Goal: Task Accomplishment & Management: Use online tool/utility

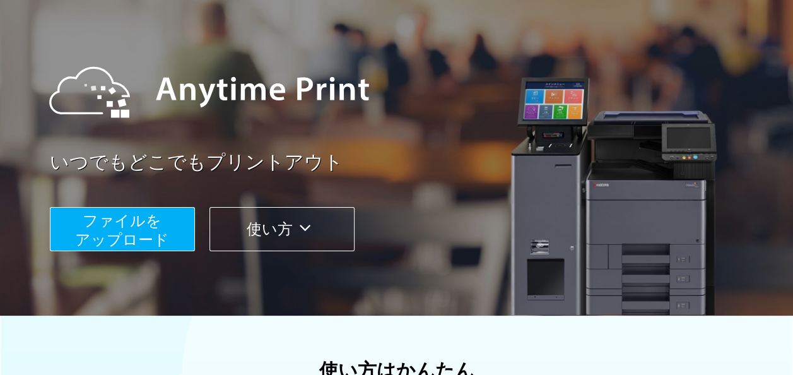
scroll to position [105, 0]
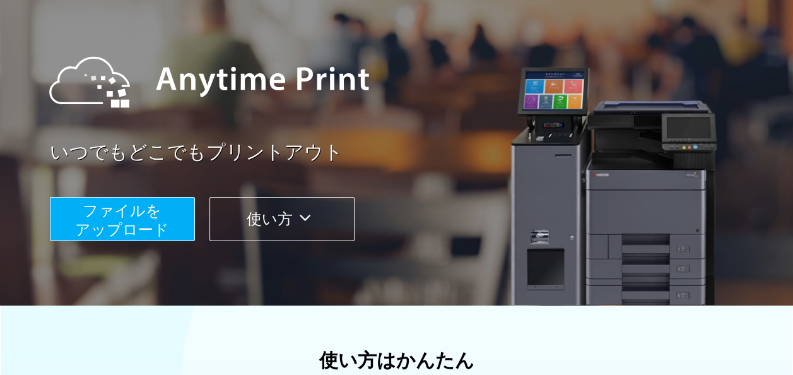
click at [170, 221] on button "ファイルを ​​アップロード" at bounding box center [122, 219] width 145 height 44
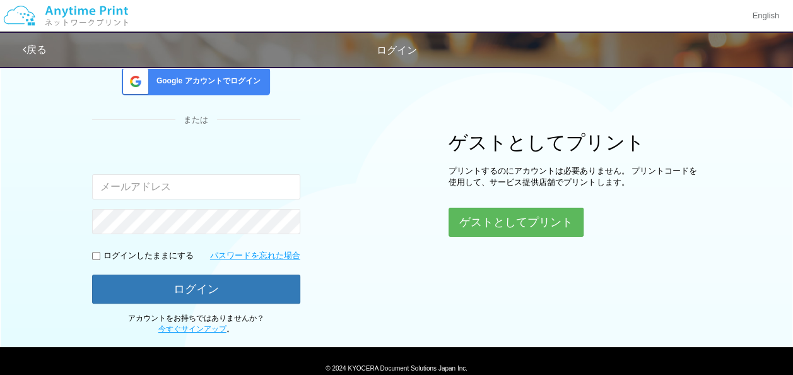
type input "[EMAIL_ADDRESS][DOMAIN_NAME]"
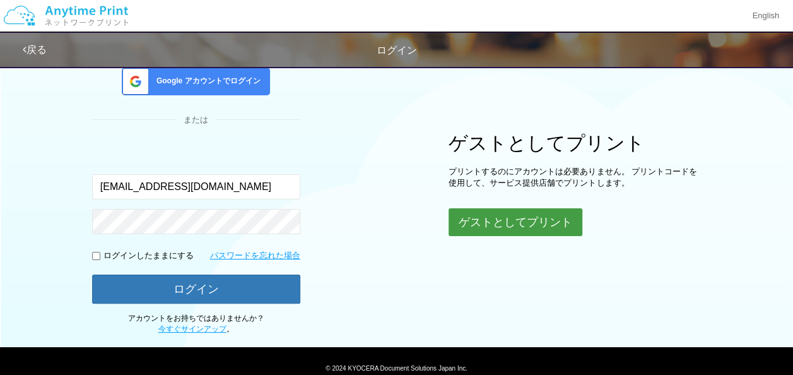
click at [480, 221] on button "ゲストとしてプリント" at bounding box center [516, 222] width 134 height 28
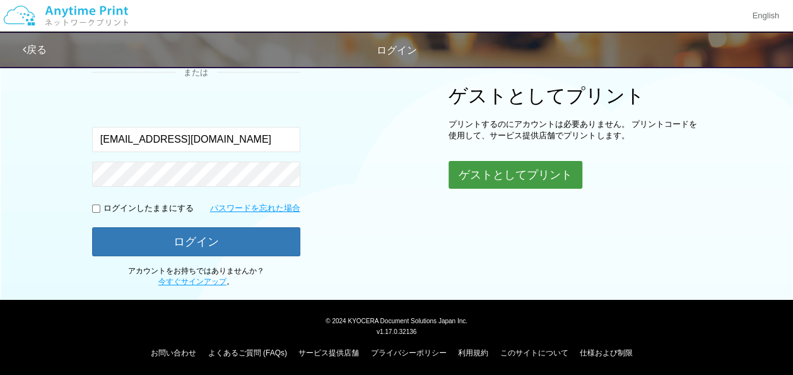
scroll to position [153, 0]
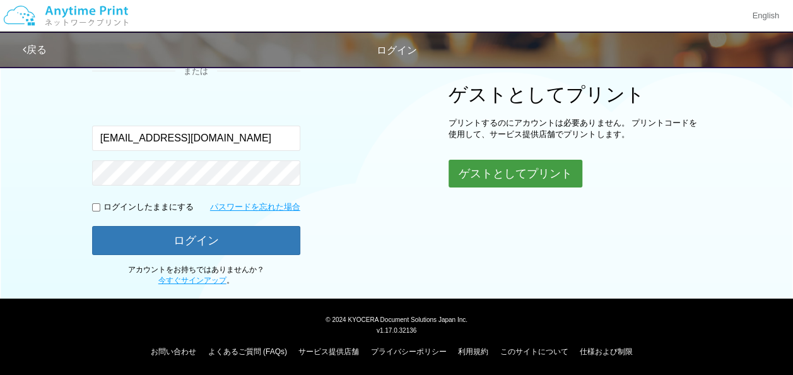
click at [465, 171] on button "ゲストとしてプリント" at bounding box center [516, 174] width 134 height 28
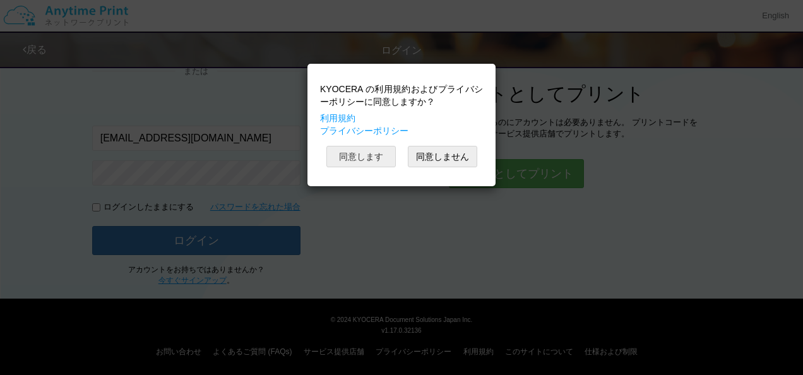
click at [367, 150] on button "同意します" at bounding box center [360, 156] width 69 height 21
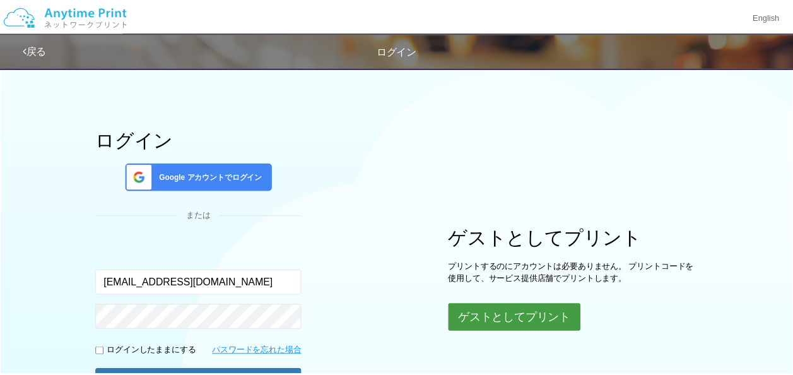
scroll to position [126, 0]
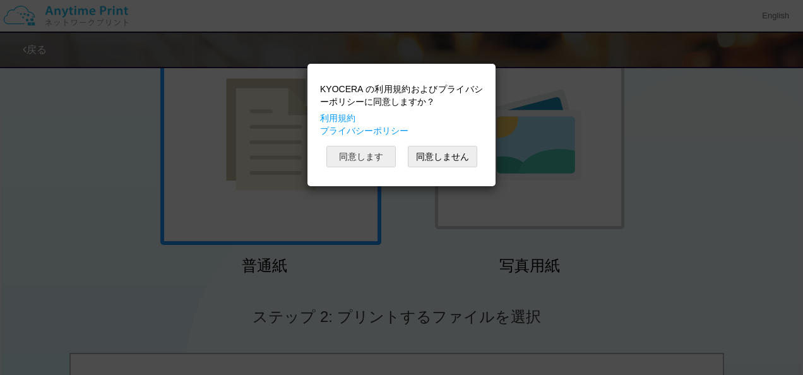
click at [362, 154] on button "同意します" at bounding box center [360, 156] width 69 height 21
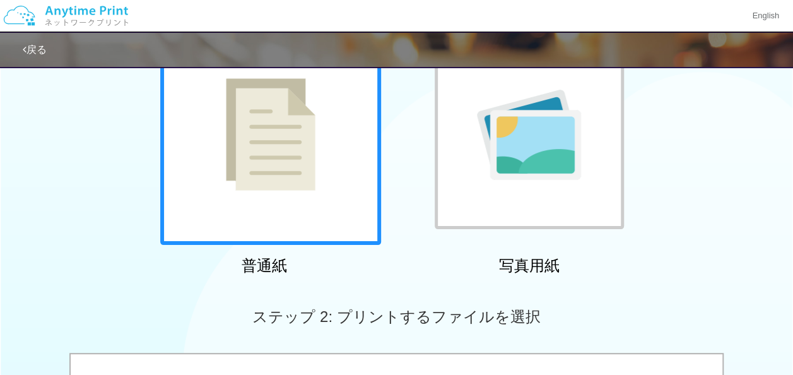
click at [299, 167] on img at bounding box center [271, 134] width 90 height 112
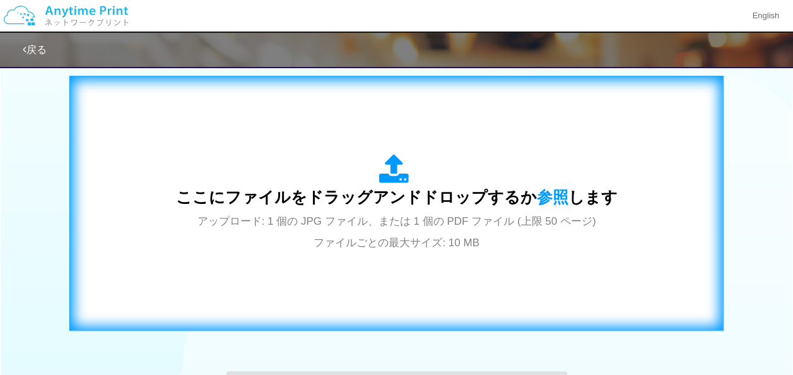
scroll to position [420, 0]
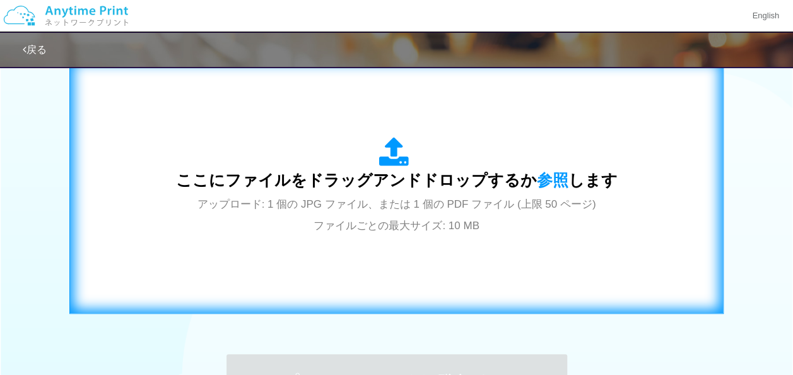
click at [398, 159] on icon at bounding box center [396, 153] width 35 height 32
